Goal: Task Accomplishment & Management: Manage account settings

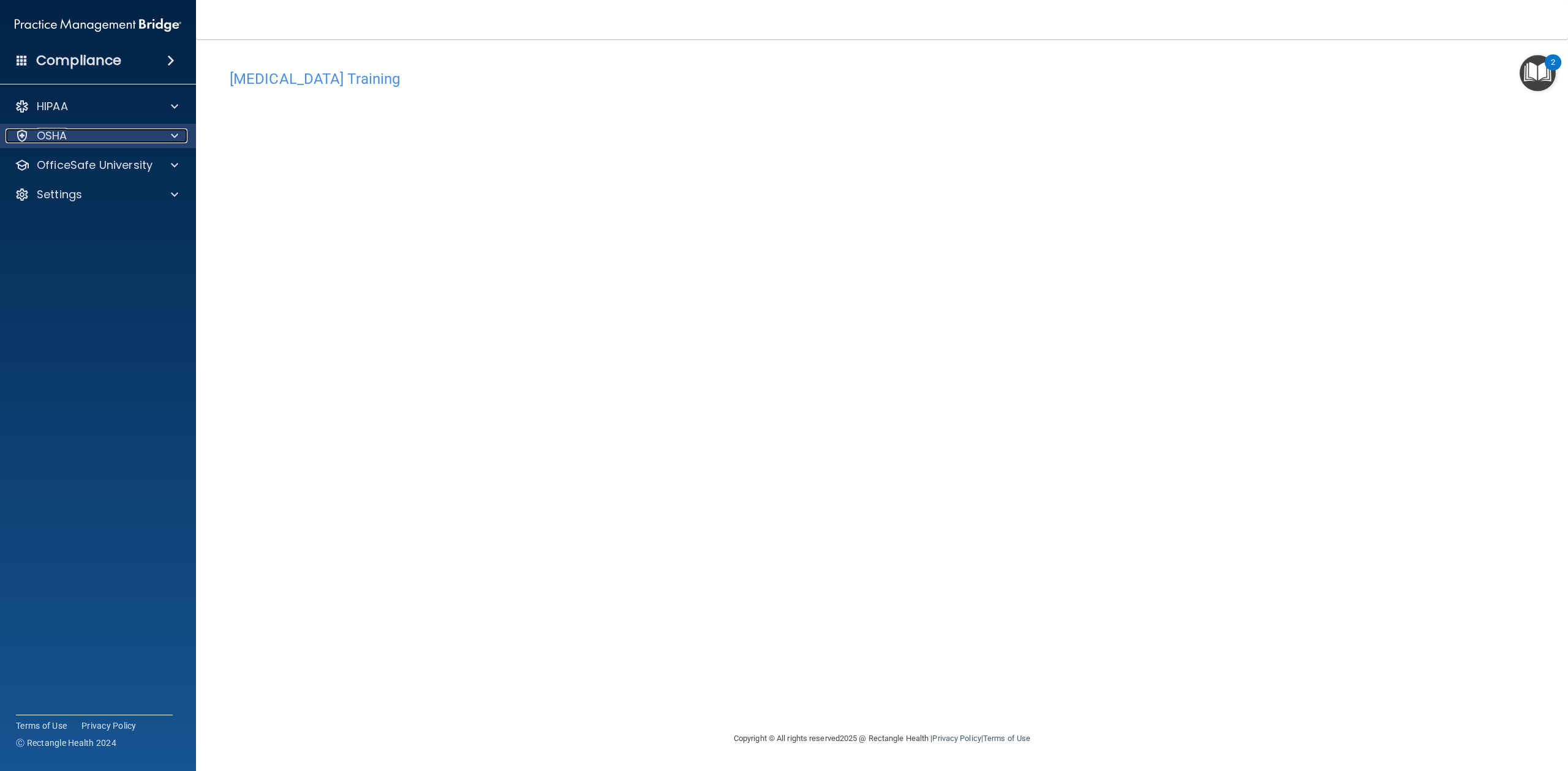
click at [165, 132] on div at bounding box center [173, 136] width 31 height 15
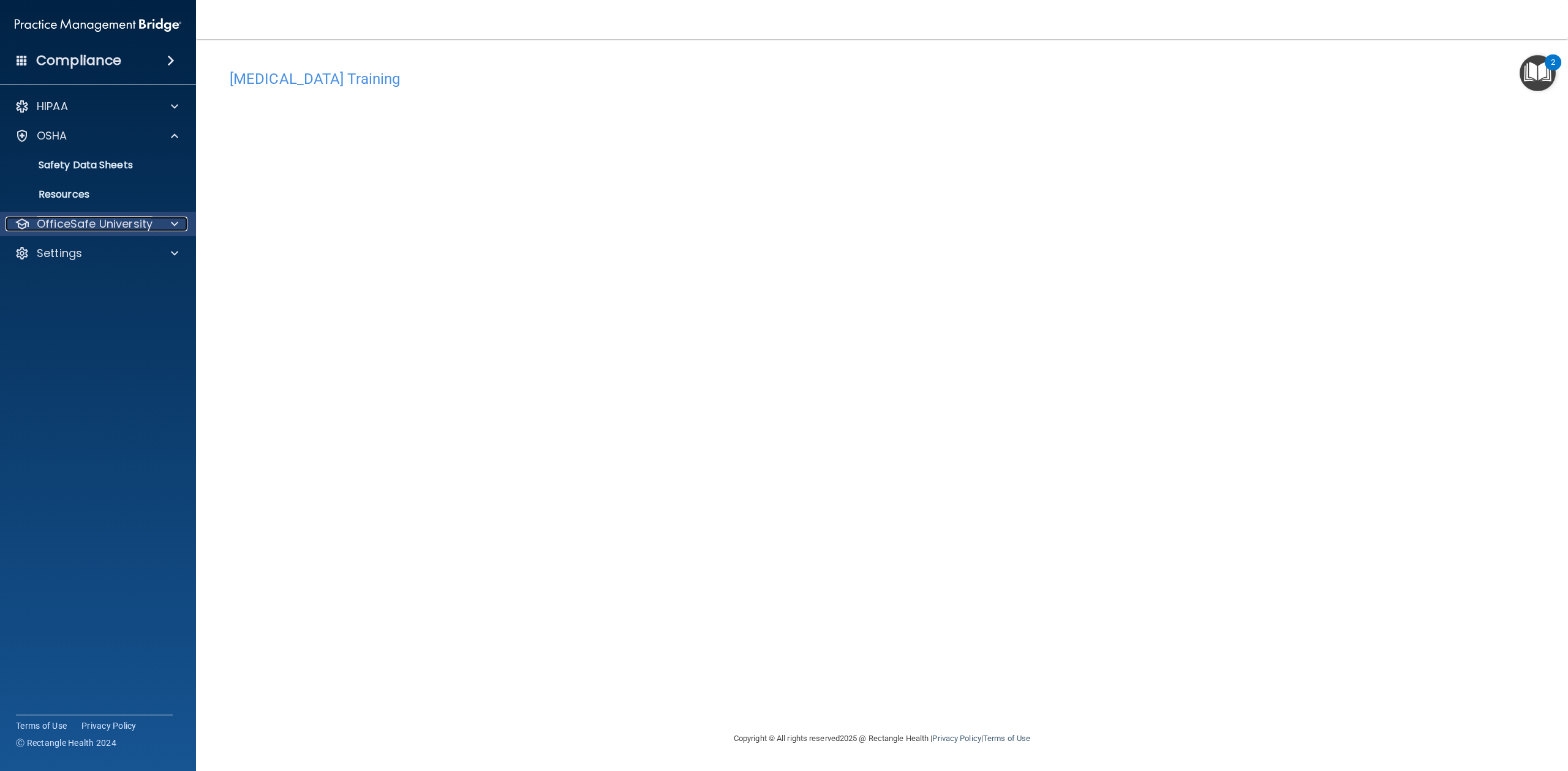
click at [172, 221] on span at bounding box center [174, 224] width 7 height 15
click at [113, 283] on div "OSHA Training" at bounding box center [92, 283] width 167 height 12
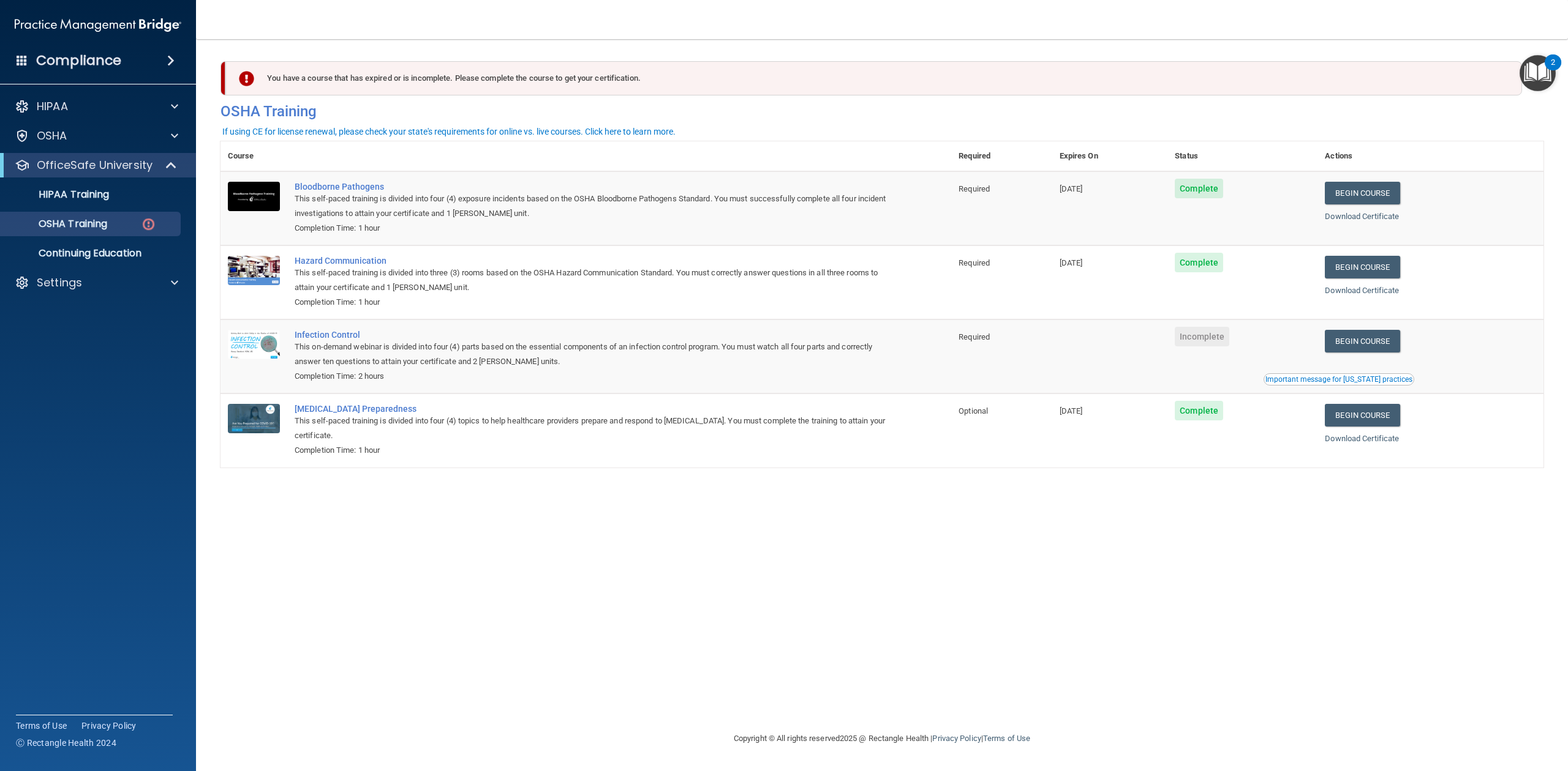
click at [1341, 375] on button "Important message for [US_STATE] practices" at bounding box center [1338, 380] width 151 height 12
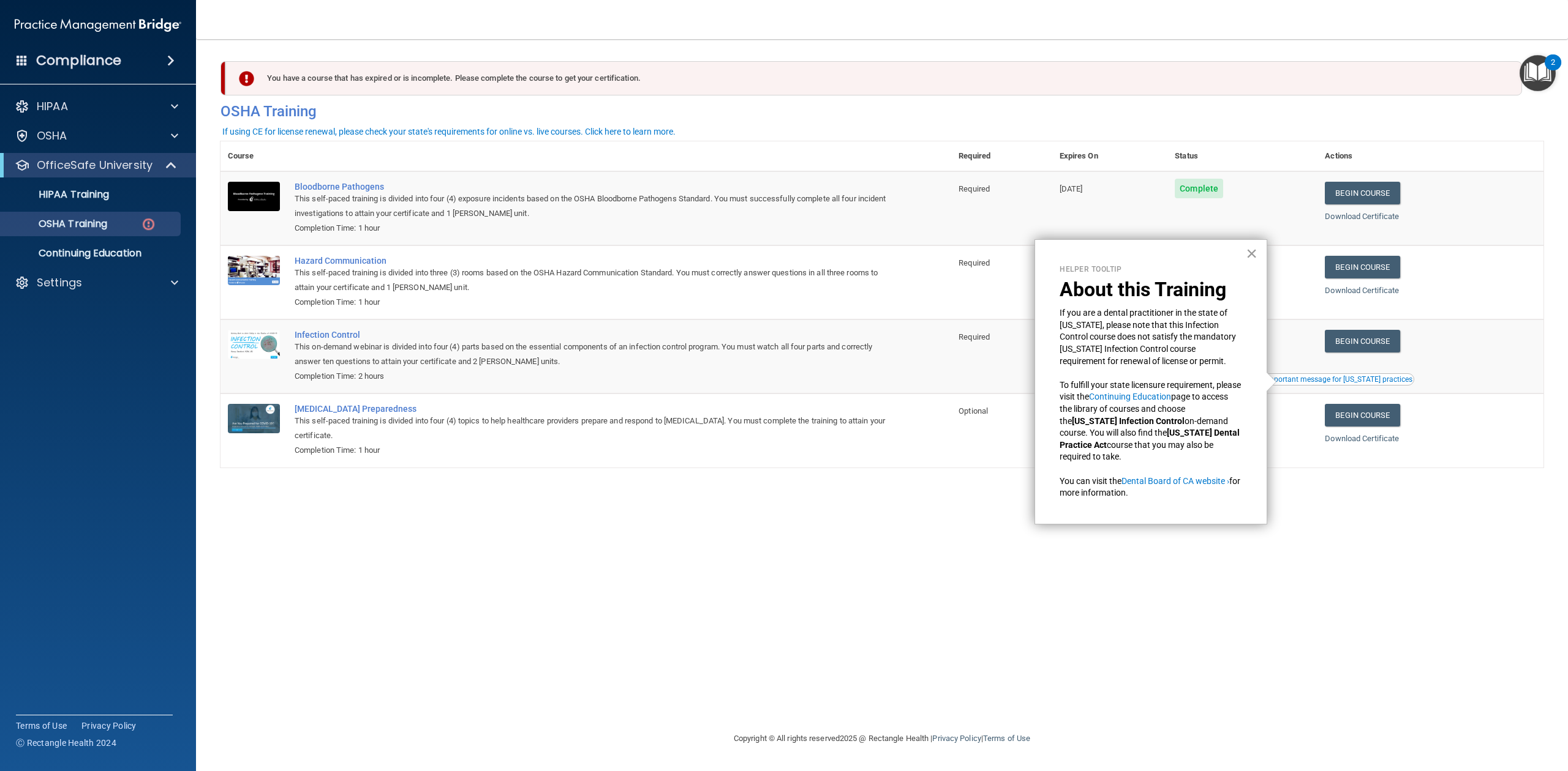
click at [1252, 248] on button "×" at bounding box center [1251, 254] width 11 height 19
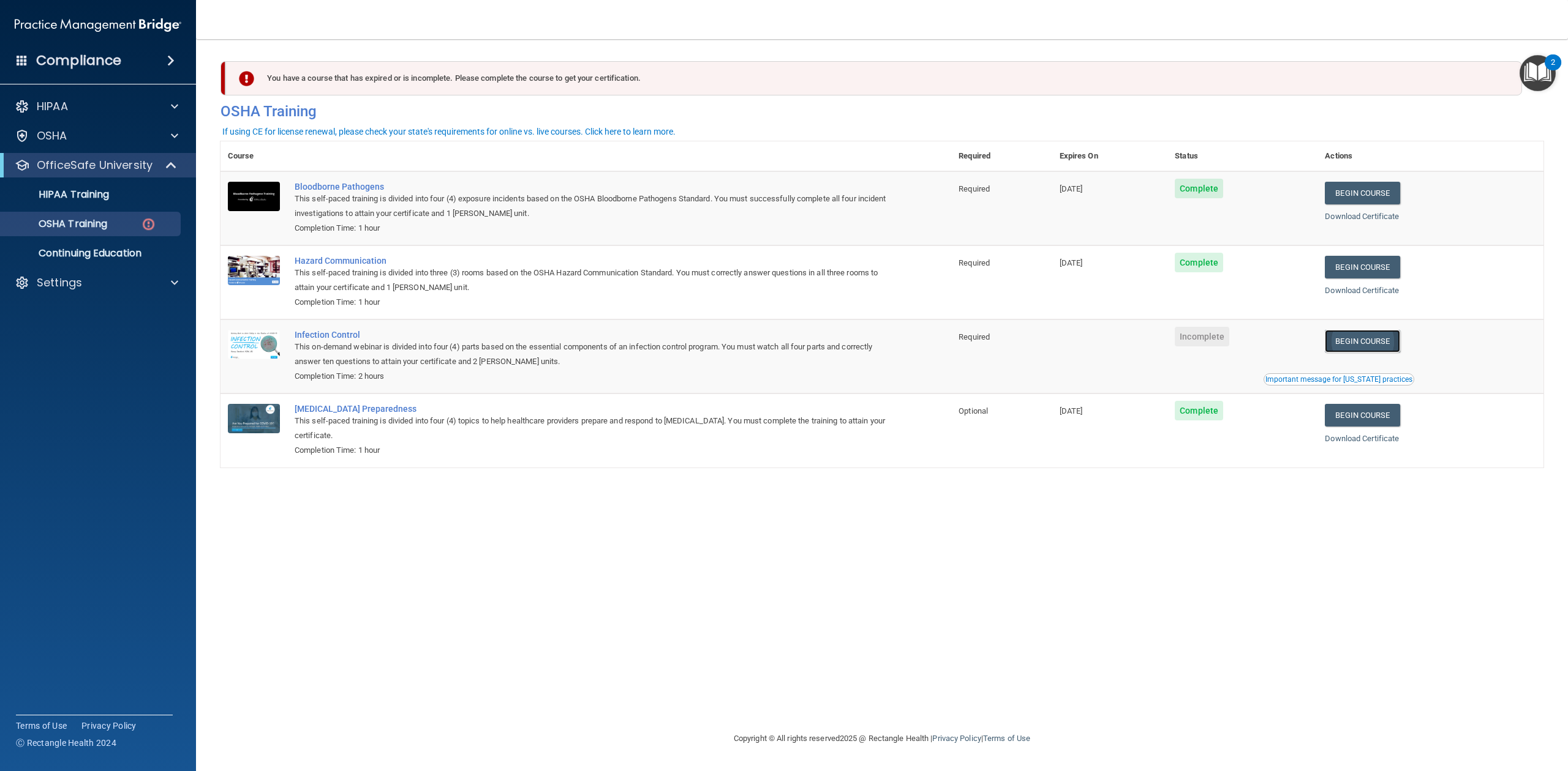
click at [1369, 342] on link "Begin Course" at bounding box center [1362, 342] width 75 height 23
click at [1380, 335] on link "Begin Course" at bounding box center [1362, 342] width 75 height 23
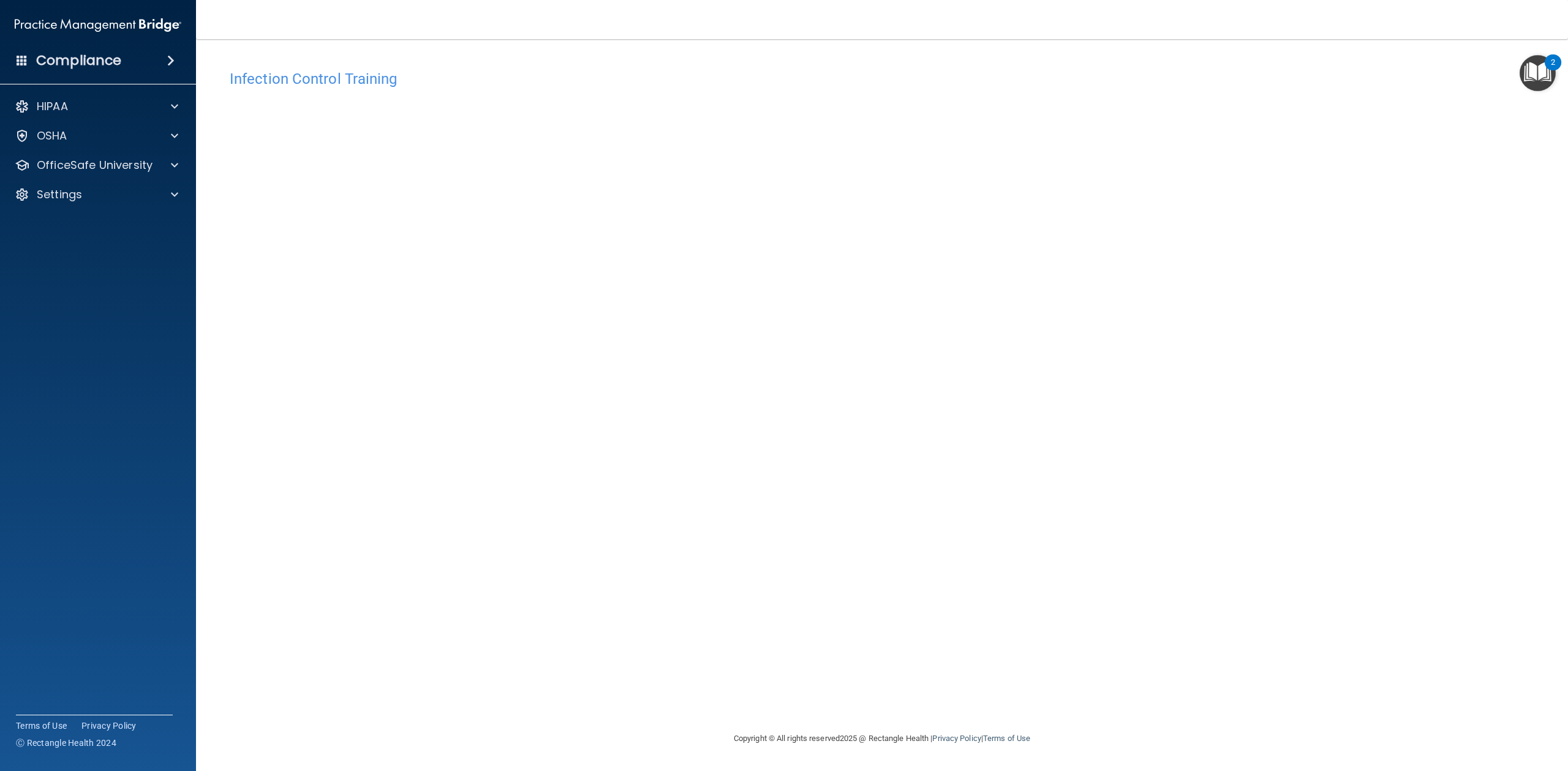
click at [716, 28] on nav "Toggle navigation Sajni Shah sajni1508@gmail.com Manage My Enterprise Sixth Bor…" at bounding box center [882, 19] width 1372 height 39
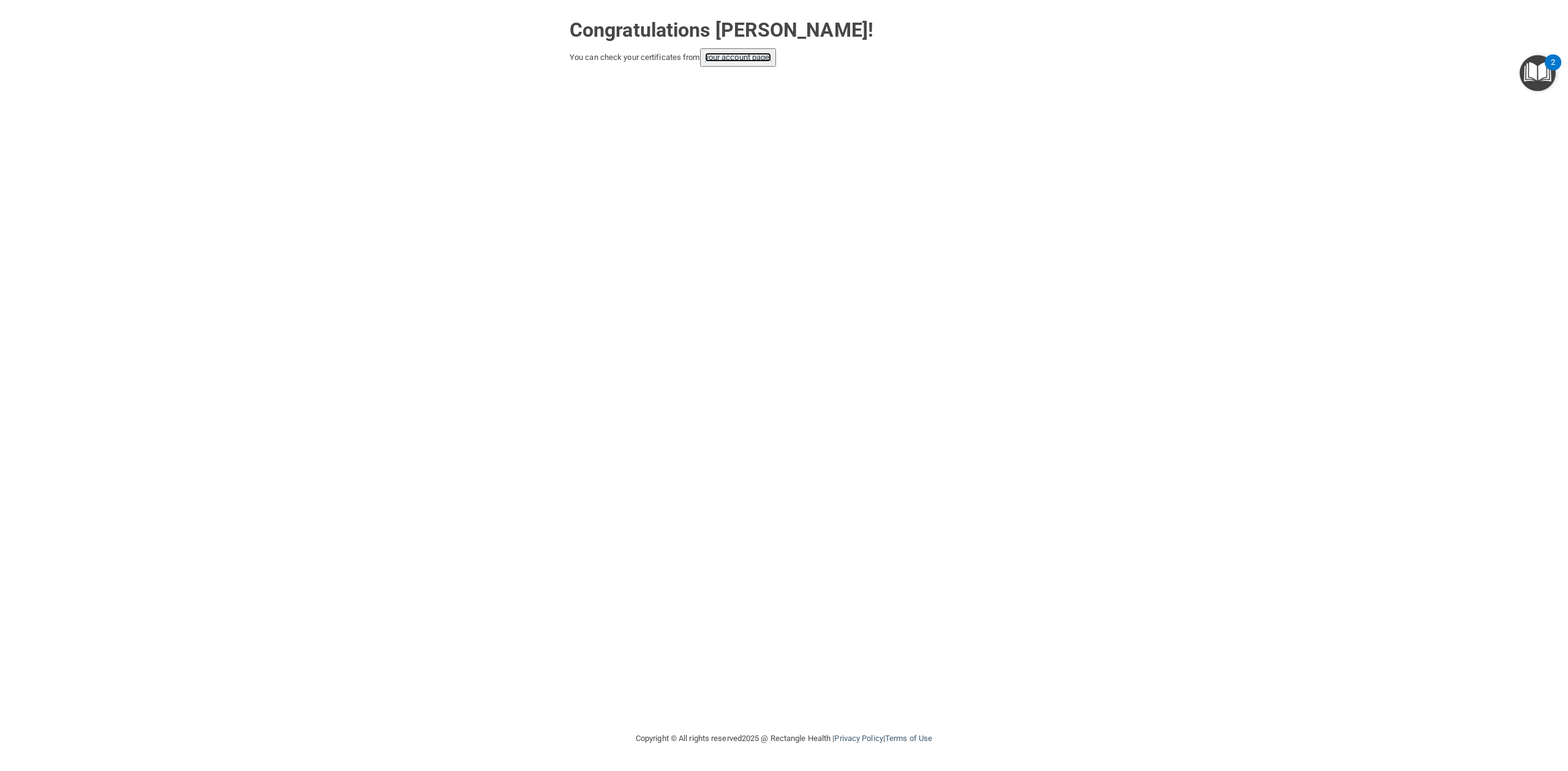
click at [726, 59] on link "your account page!" at bounding box center [738, 57] width 67 height 10
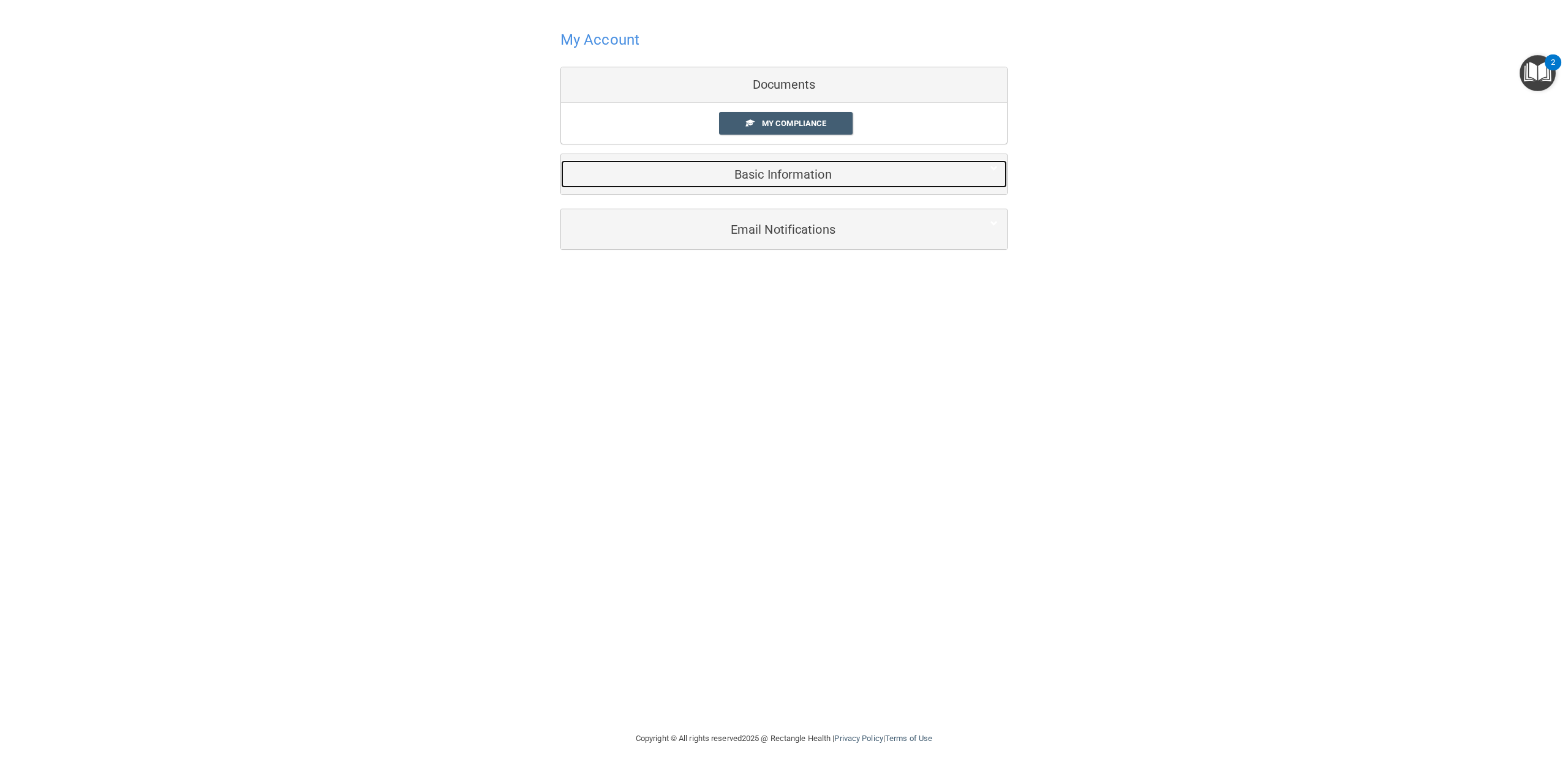
click at [767, 175] on h5 "Basic Information" at bounding box center [765, 173] width 390 height 13
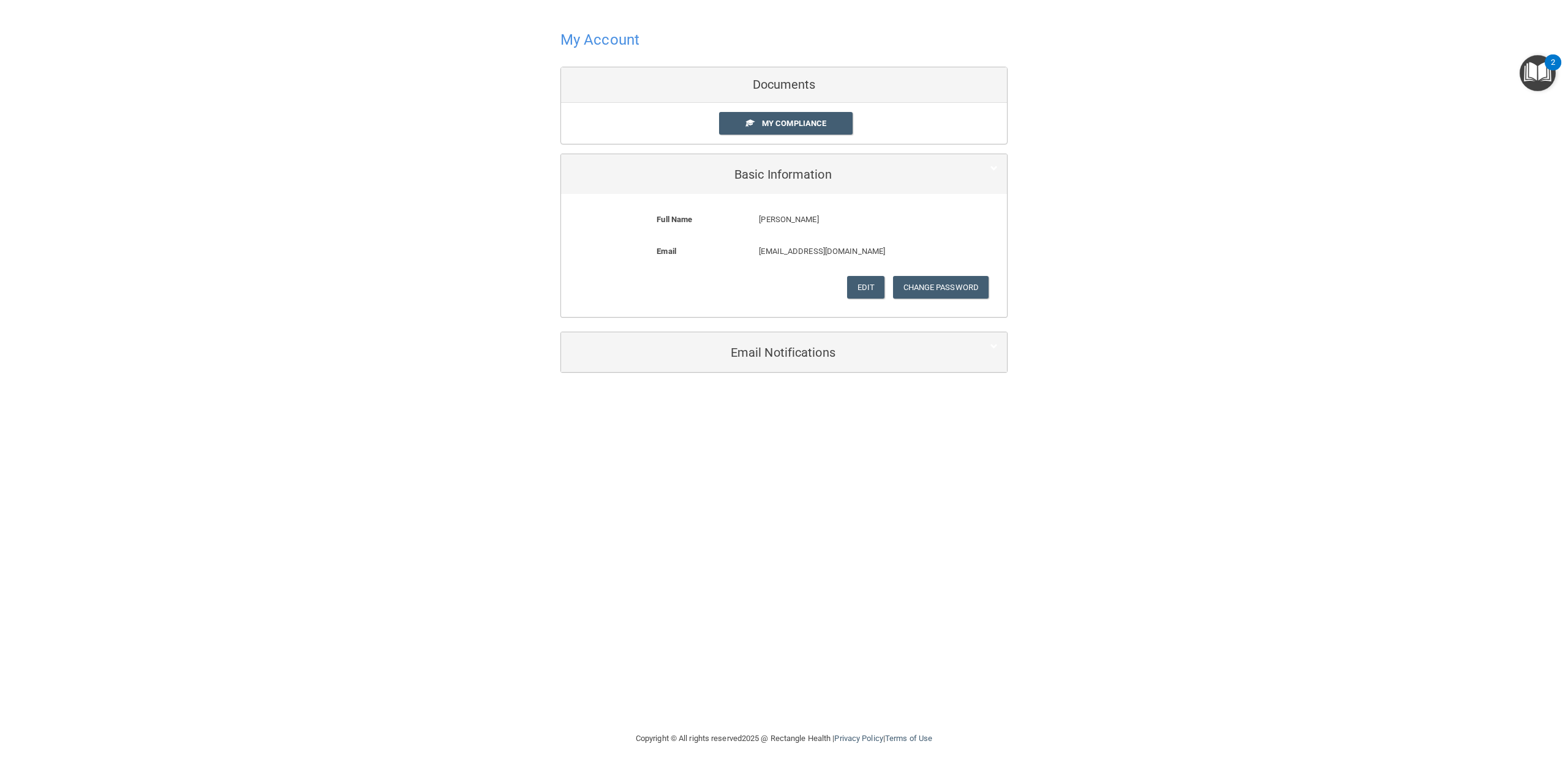
click at [1105, 126] on div "My Account Documents My Compliance My Compliance My BAA Basic Information Full …" at bounding box center [784, 200] width 1518 height 375
click at [799, 125] on span "My Compliance" at bounding box center [794, 123] width 64 height 10
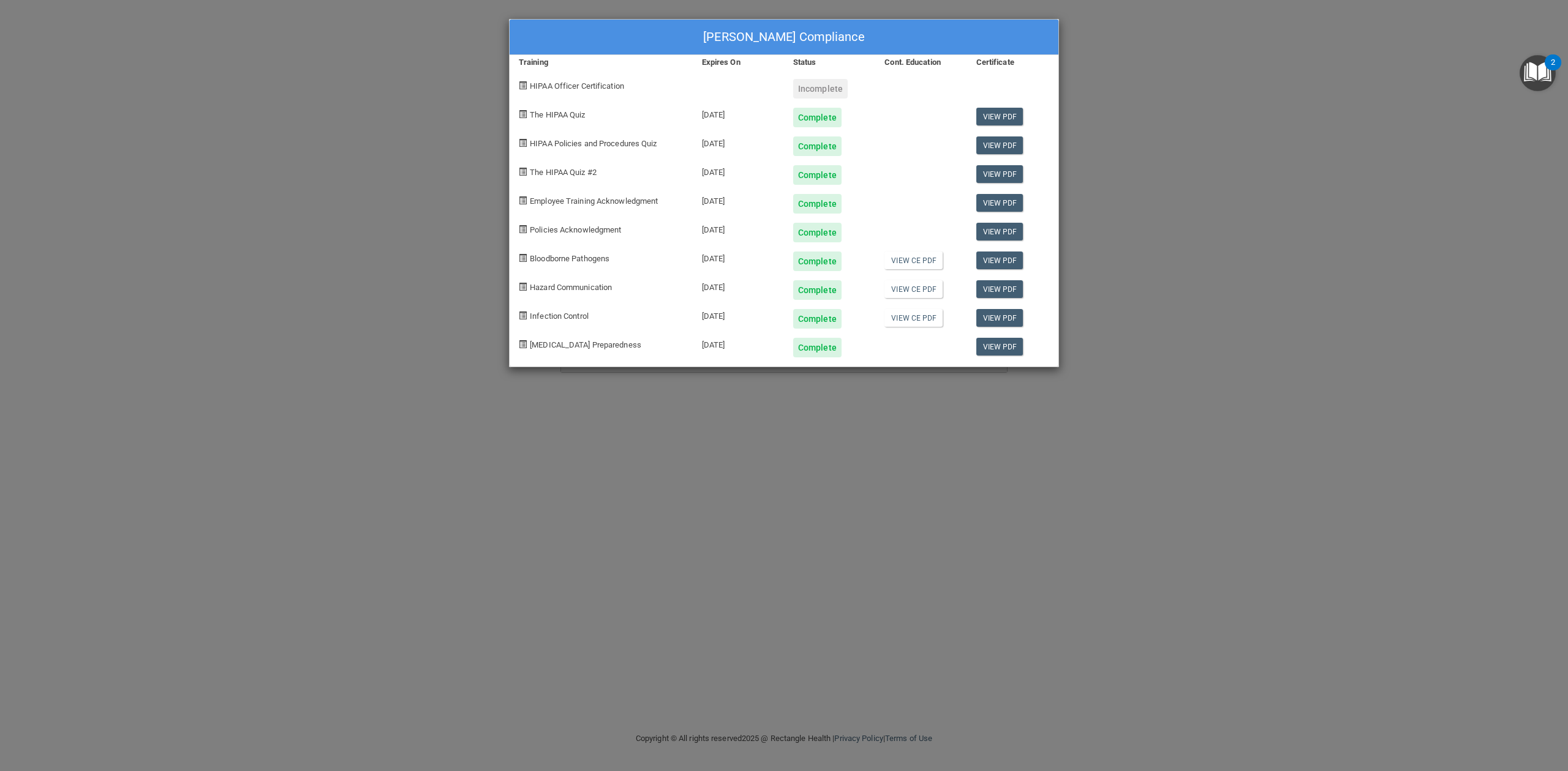
click at [801, 88] on div "Incomplete" at bounding box center [820, 89] width 55 height 19
click at [614, 89] on span "HIPAA Officer Certification" at bounding box center [577, 85] width 94 height 10
click at [577, 89] on span "HIPAA Officer Certification" at bounding box center [577, 85] width 94 height 10
click at [913, 431] on div "Sajni Shah's Compliance Training Expires On Status Cont. Education Certificate …" at bounding box center [784, 385] width 1568 height 771
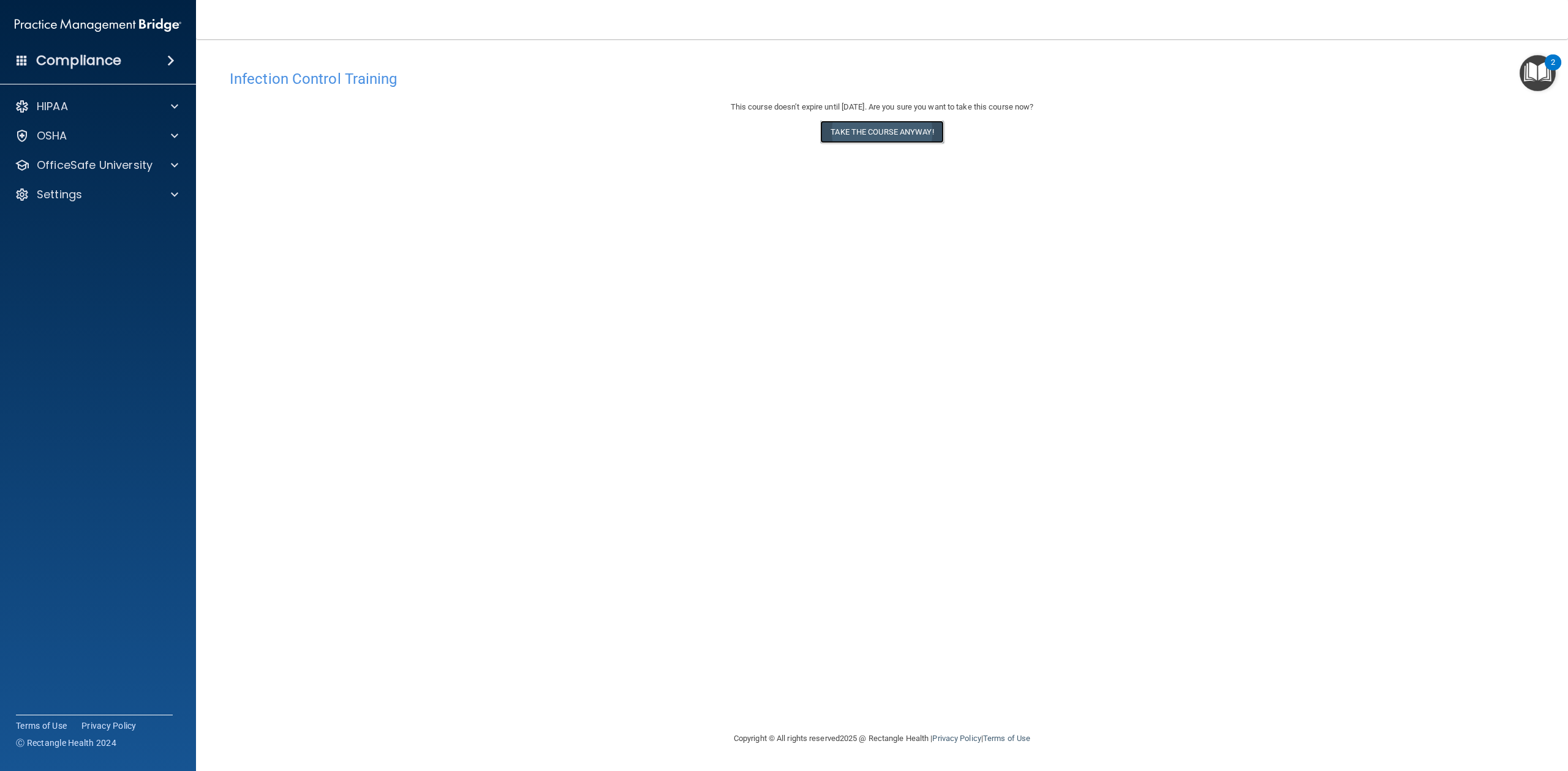
click at [873, 131] on button "Take the course anyway!" at bounding box center [881, 132] width 123 height 23
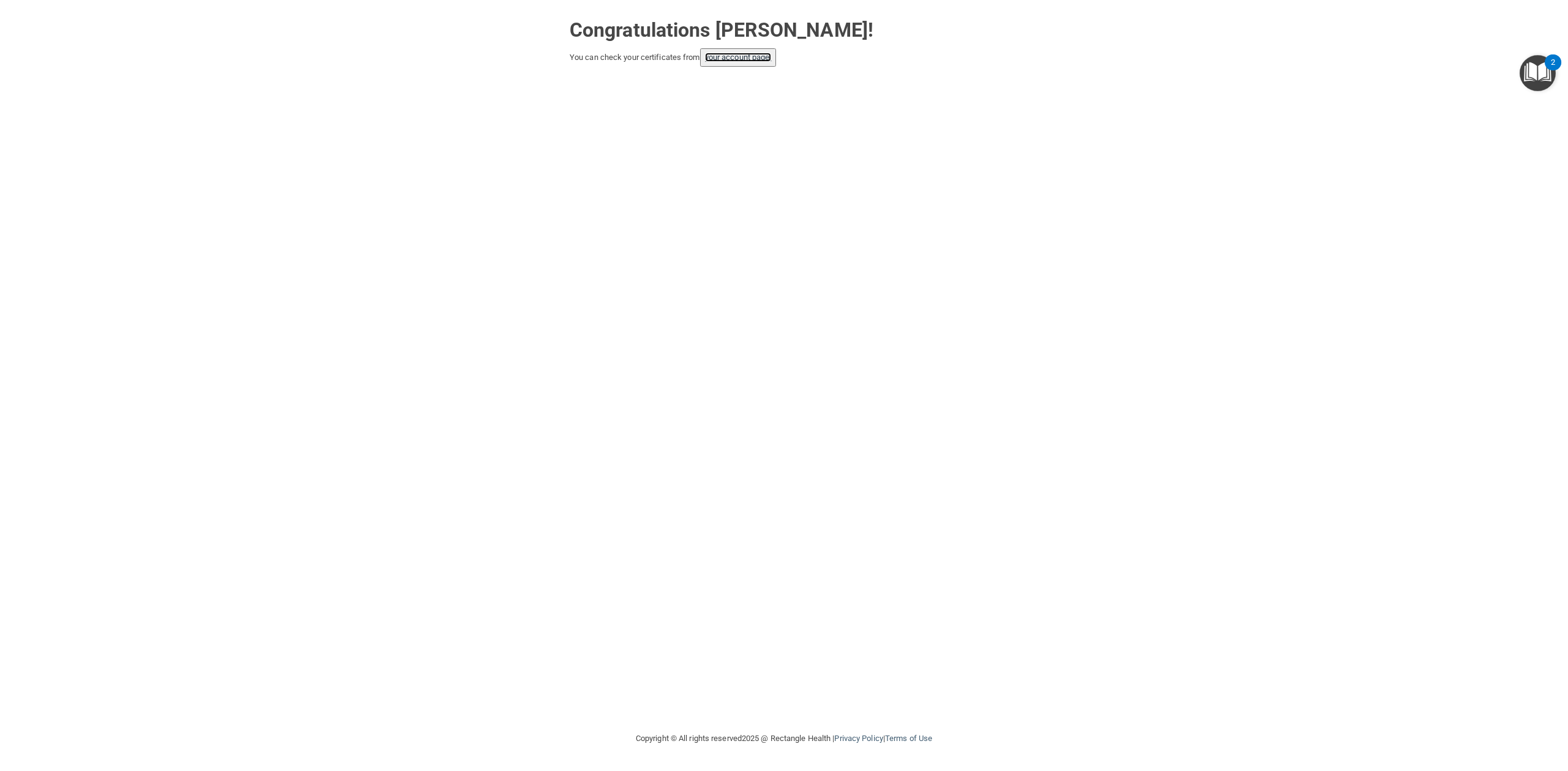
click at [747, 58] on link "your account page!" at bounding box center [738, 57] width 67 height 10
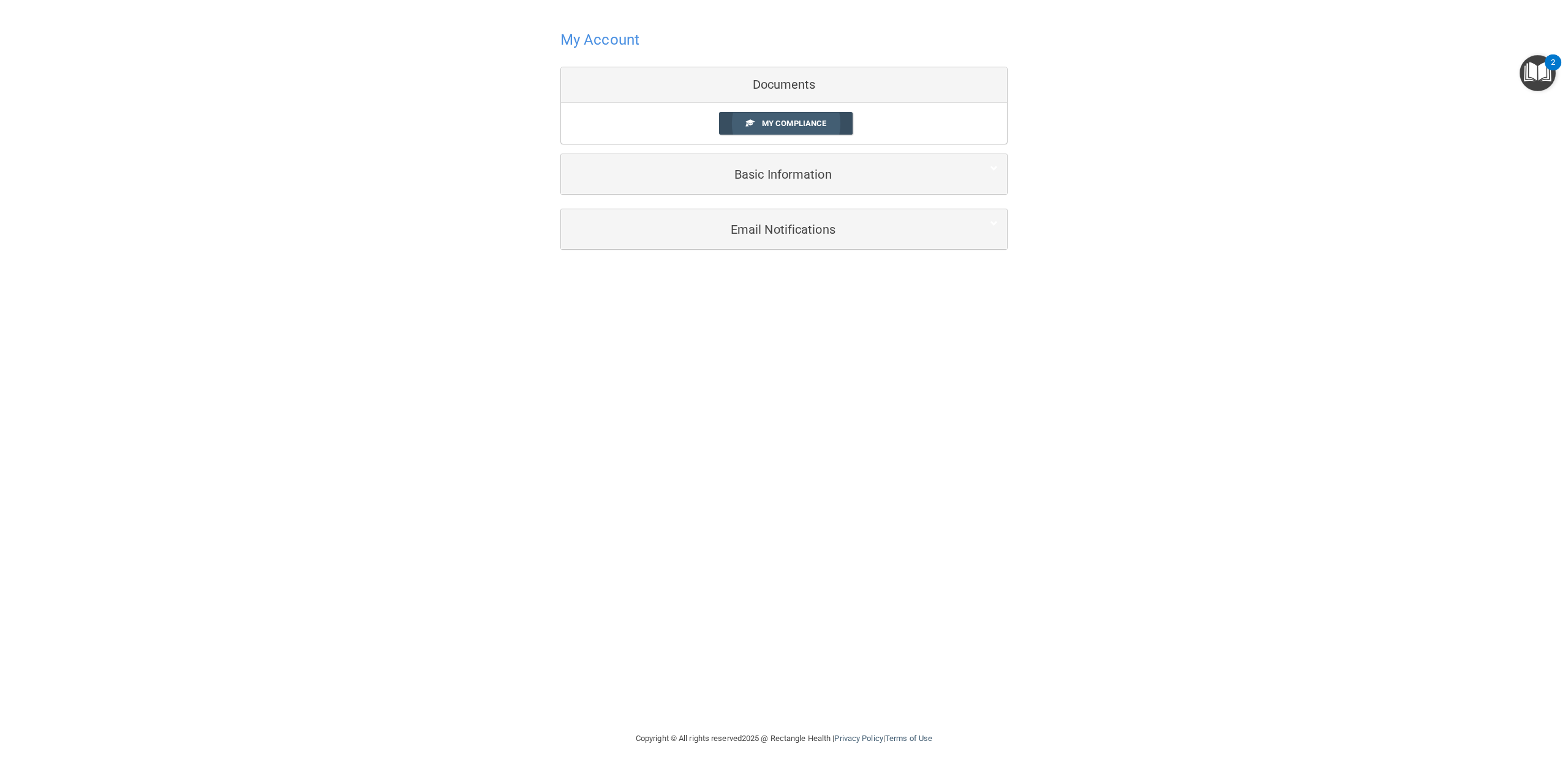
click at [780, 112] on link "My Compliance" at bounding box center [786, 124] width 134 height 23
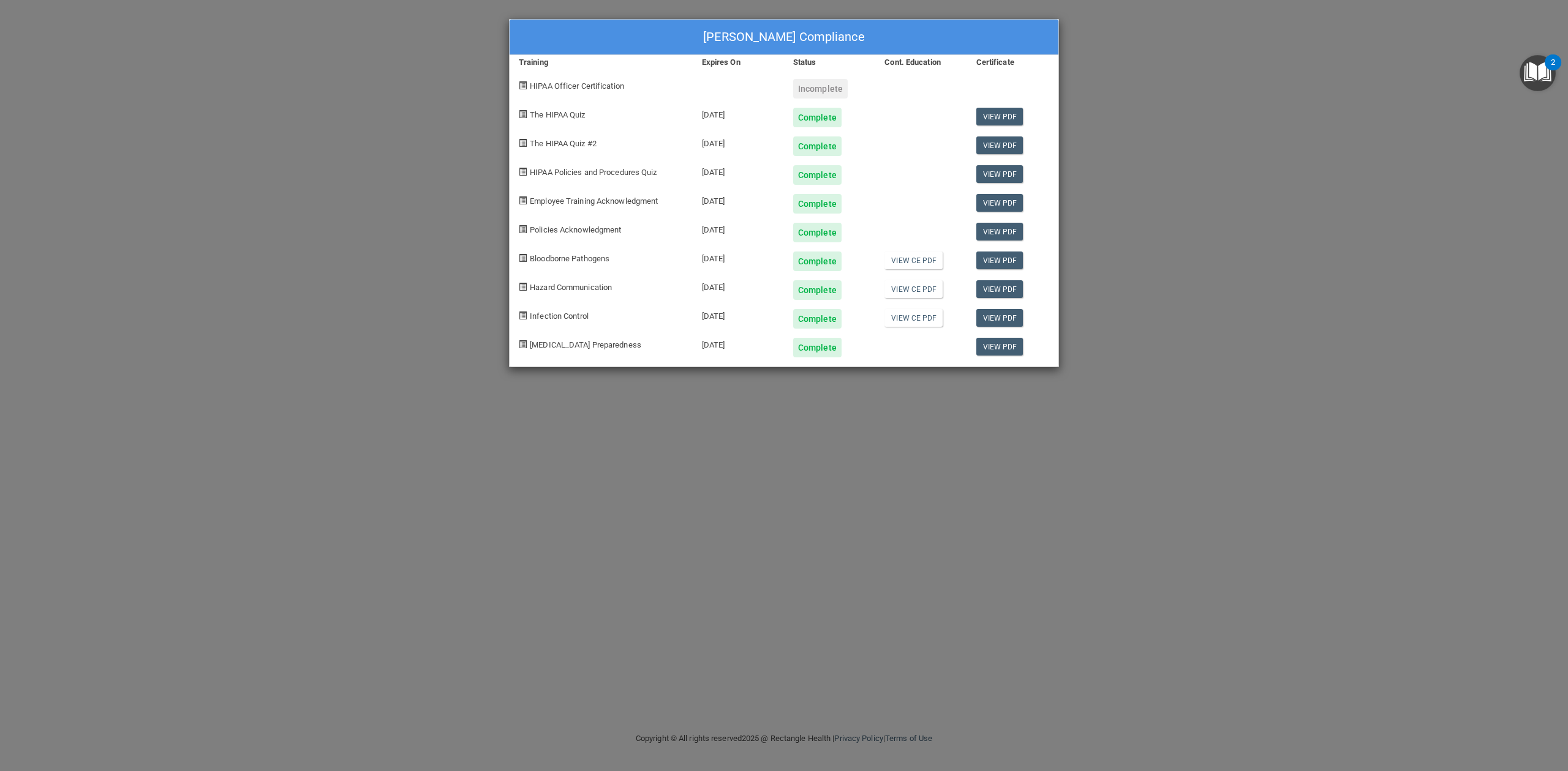
click at [438, 404] on div "[PERSON_NAME] Compliance Training Expires On Status Cont. Education Certificate…" at bounding box center [784, 385] width 1568 height 771
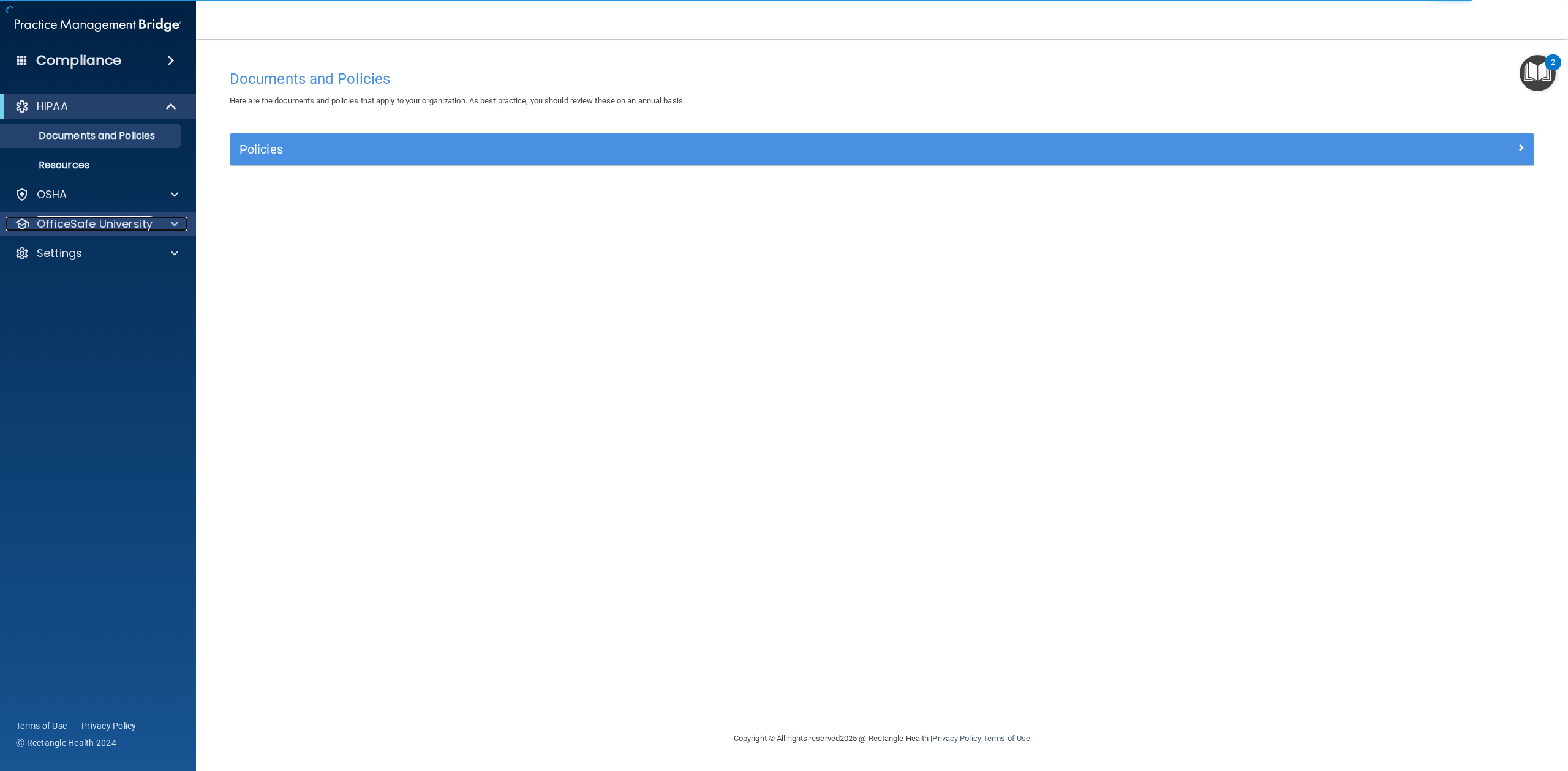
click at [124, 223] on p "OfficeSafe University" at bounding box center [94, 224] width 116 height 15
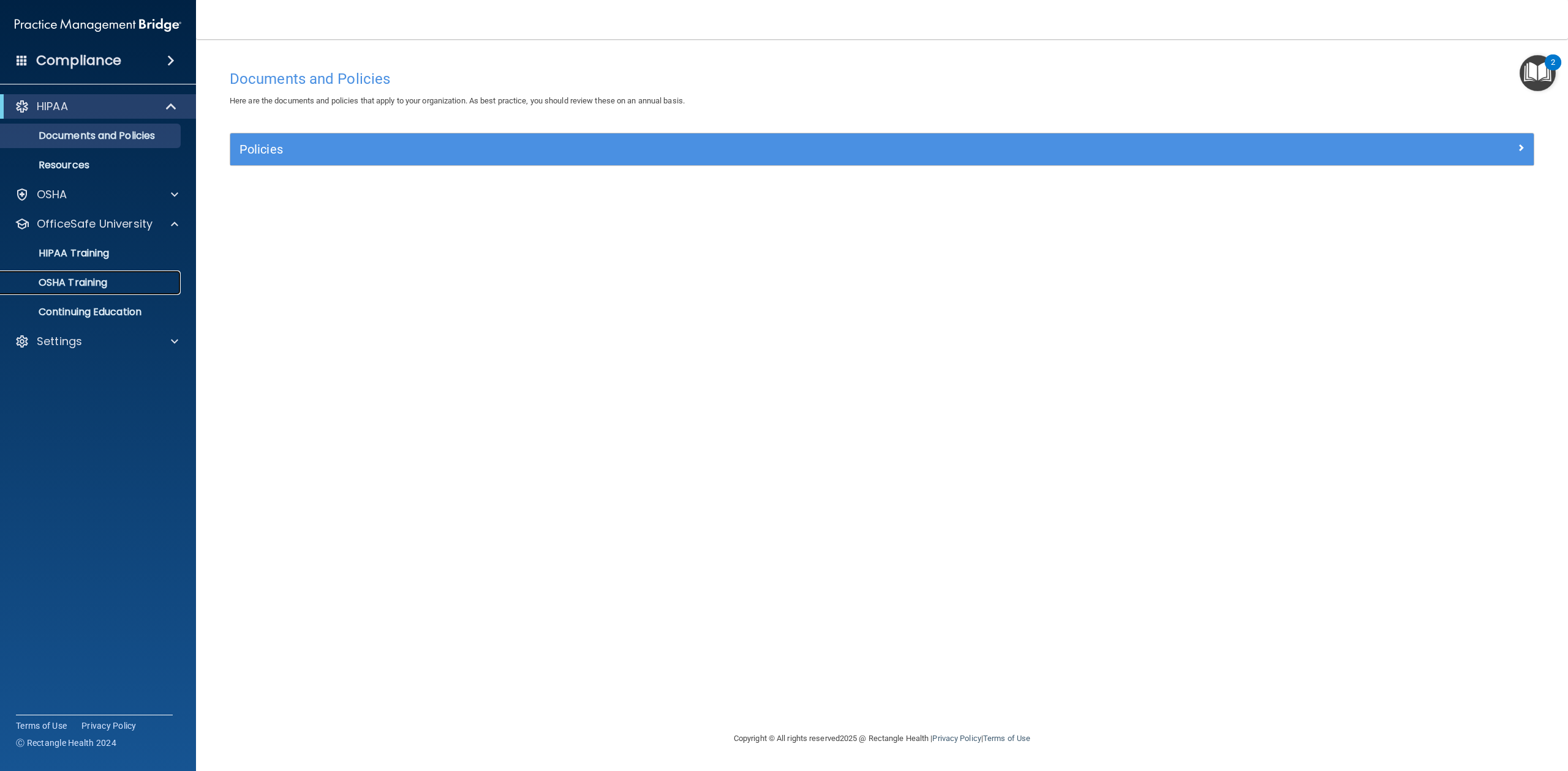
click at [119, 287] on div "OSHA Training" at bounding box center [92, 283] width 167 height 12
